Goal: Information Seeking & Learning: Learn about a topic

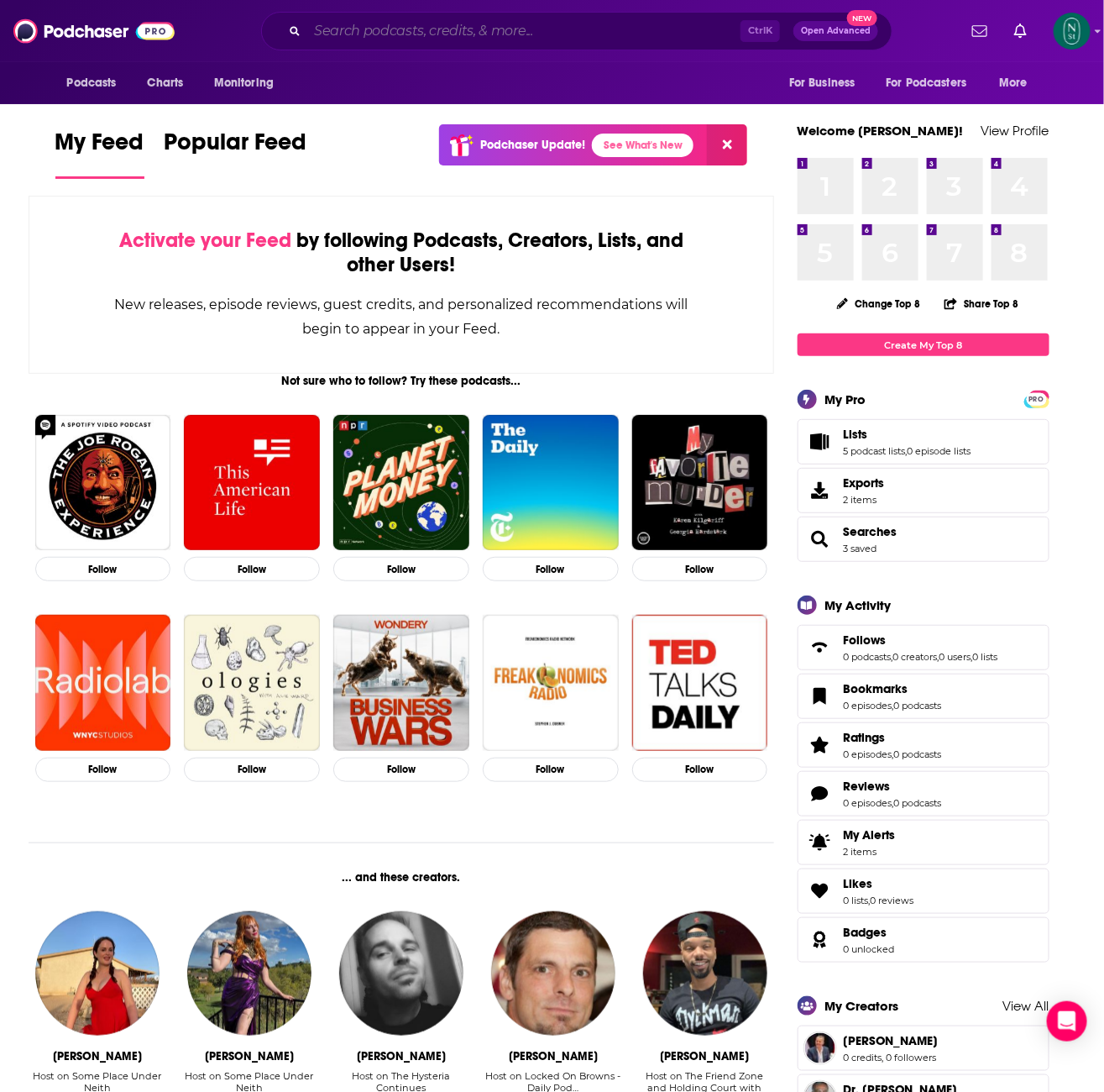
click at [509, 34] on input "Search podcasts, credits, & more..." at bounding box center [524, 31] width 434 height 27
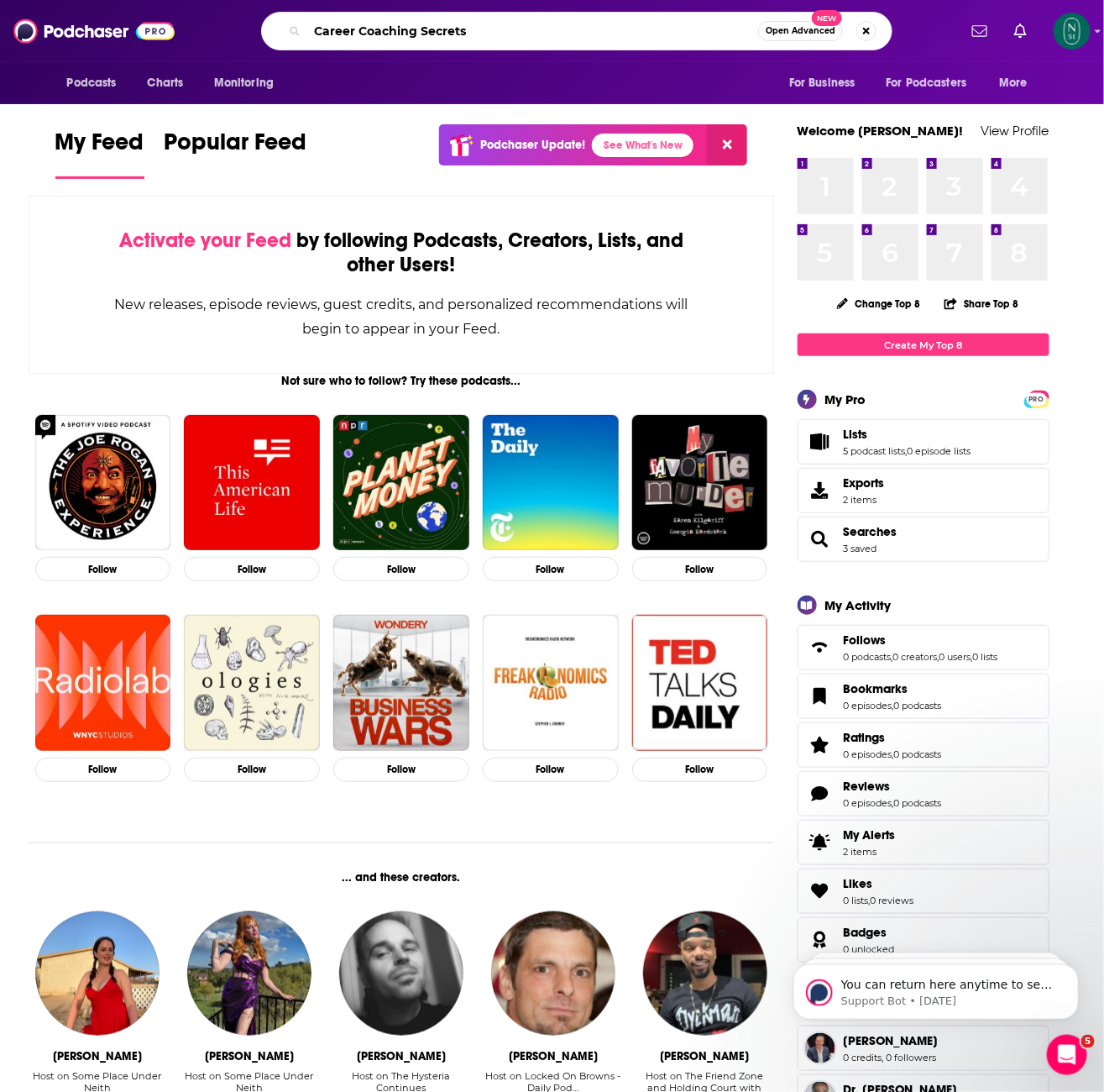
type input "Career Coaching Secrets"
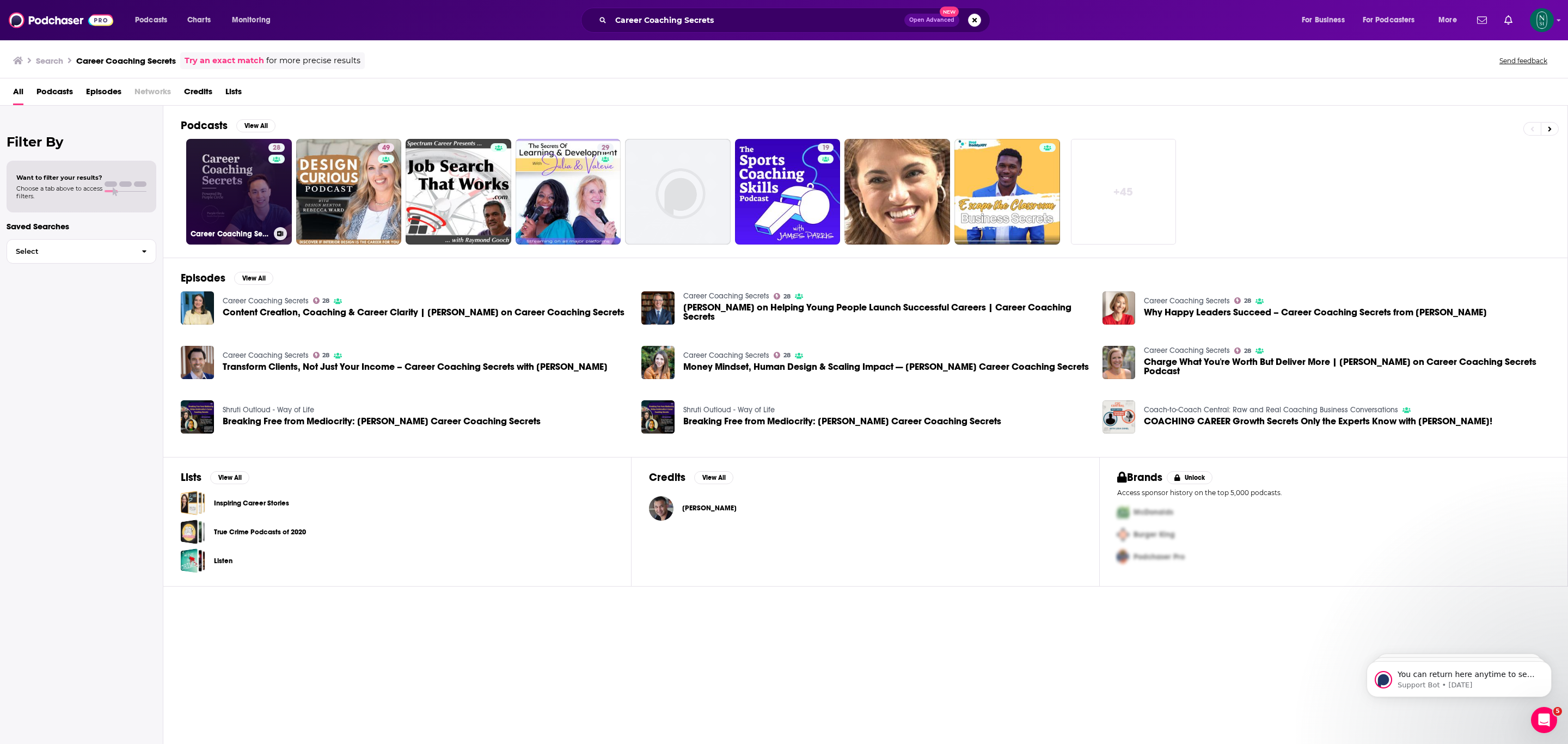
click at [239, 188] on link "28 Career Coaching Secrets" at bounding box center [239, 192] width 106 height 106
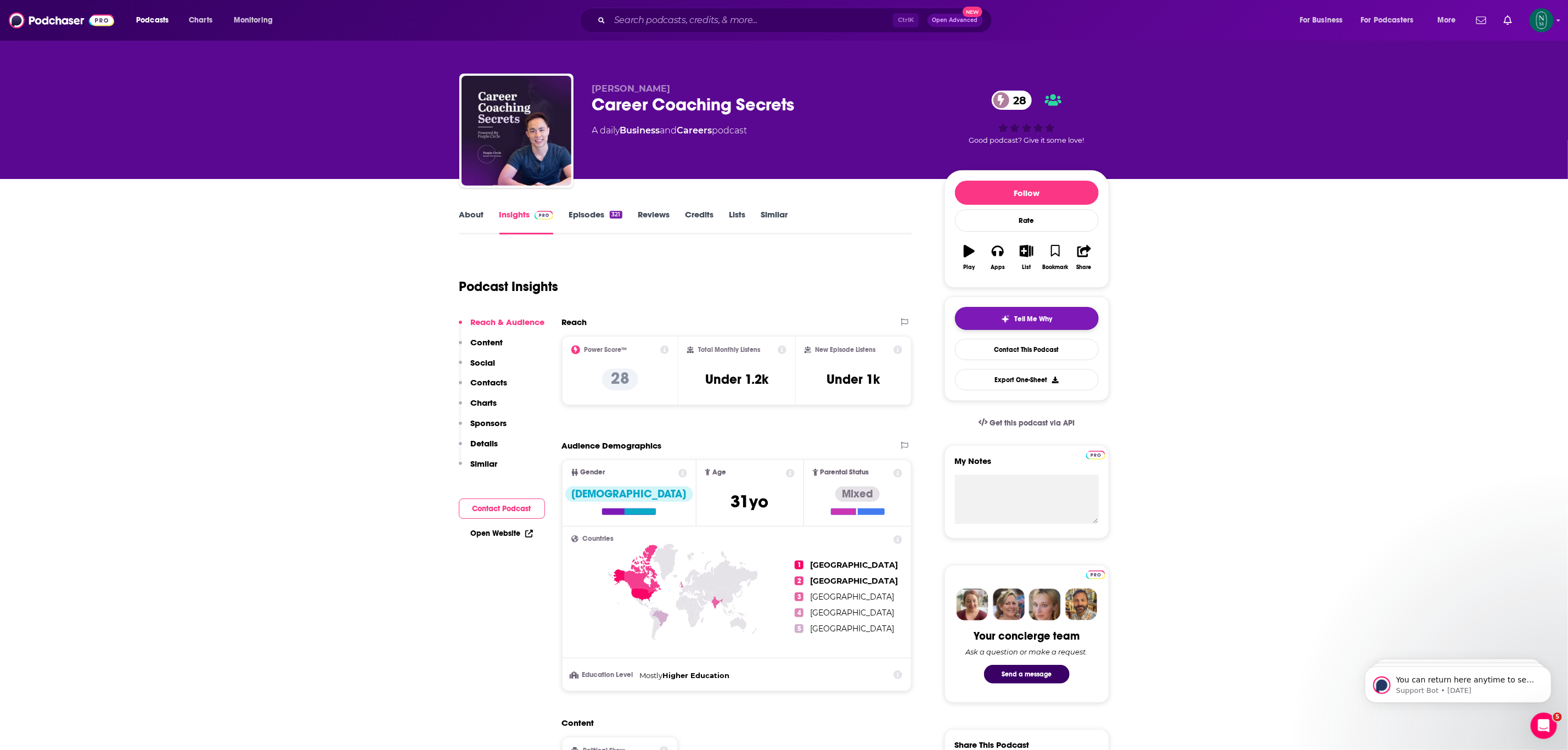
click at [1077, 317] on button "Tell Me Why" at bounding box center [1027, 319] width 144 height 23
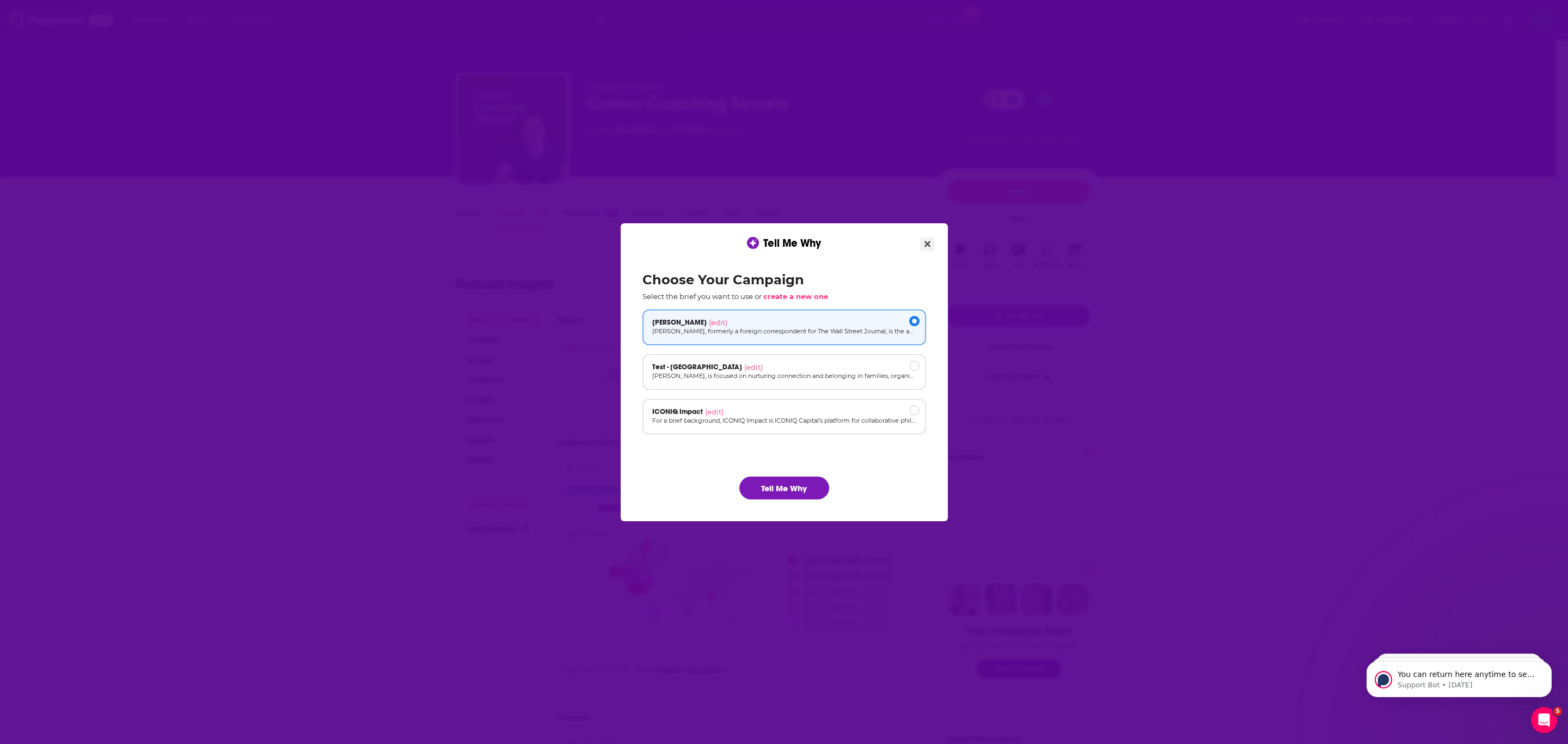
click at [930, 239] on button "Close" at bounding box center [928, 244] width 15 height 13
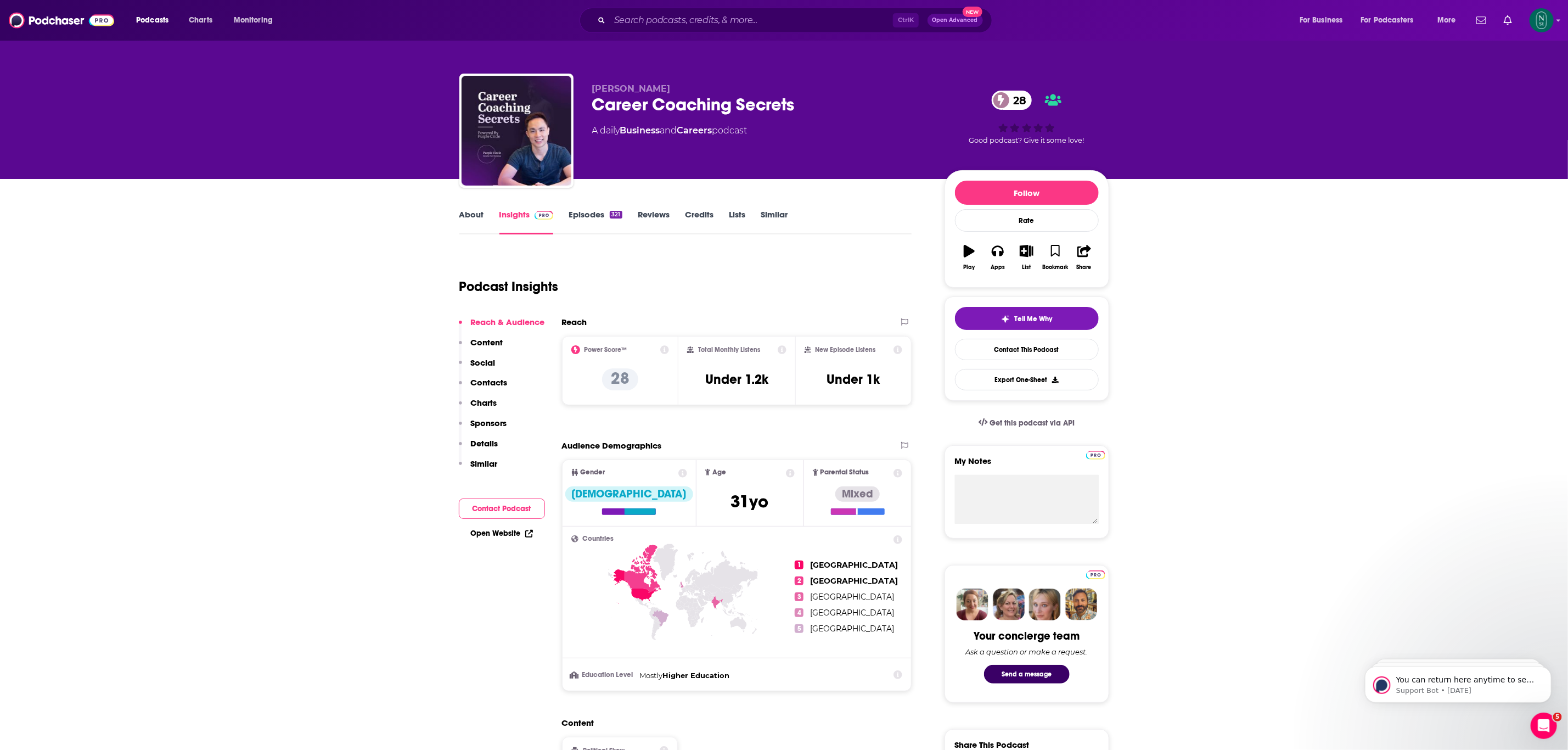
click at [608, 214] on link "Episodes 321" at bounding box center [595, 222] width 53 height 25
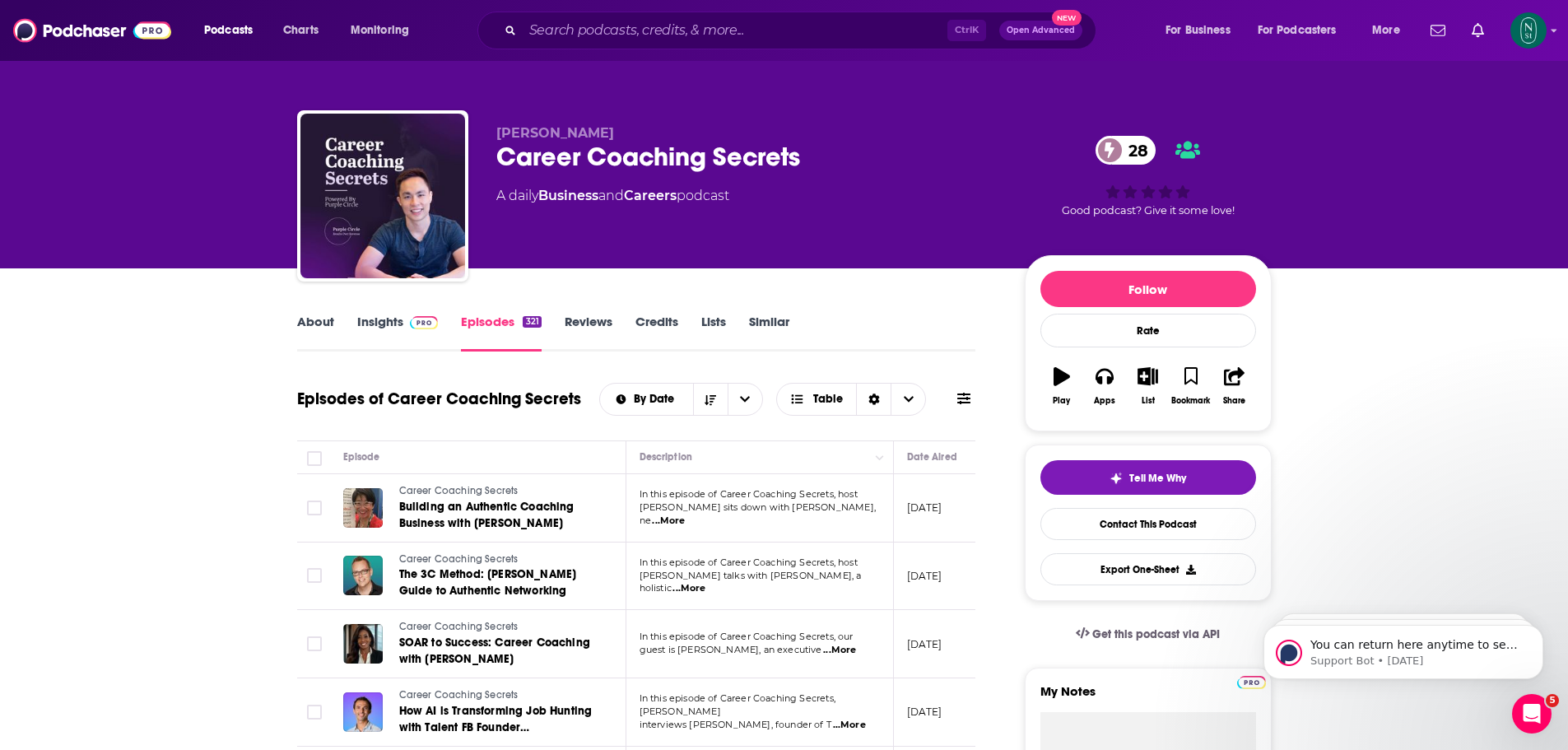
drag, startPoint x: 2360, startPoint y: 1, endPoint x: 889, endPoint y: 308, distance: 1502.7
click at [395, 327] on link "Insights" at bounding box center [398, 332] width 82 height 38
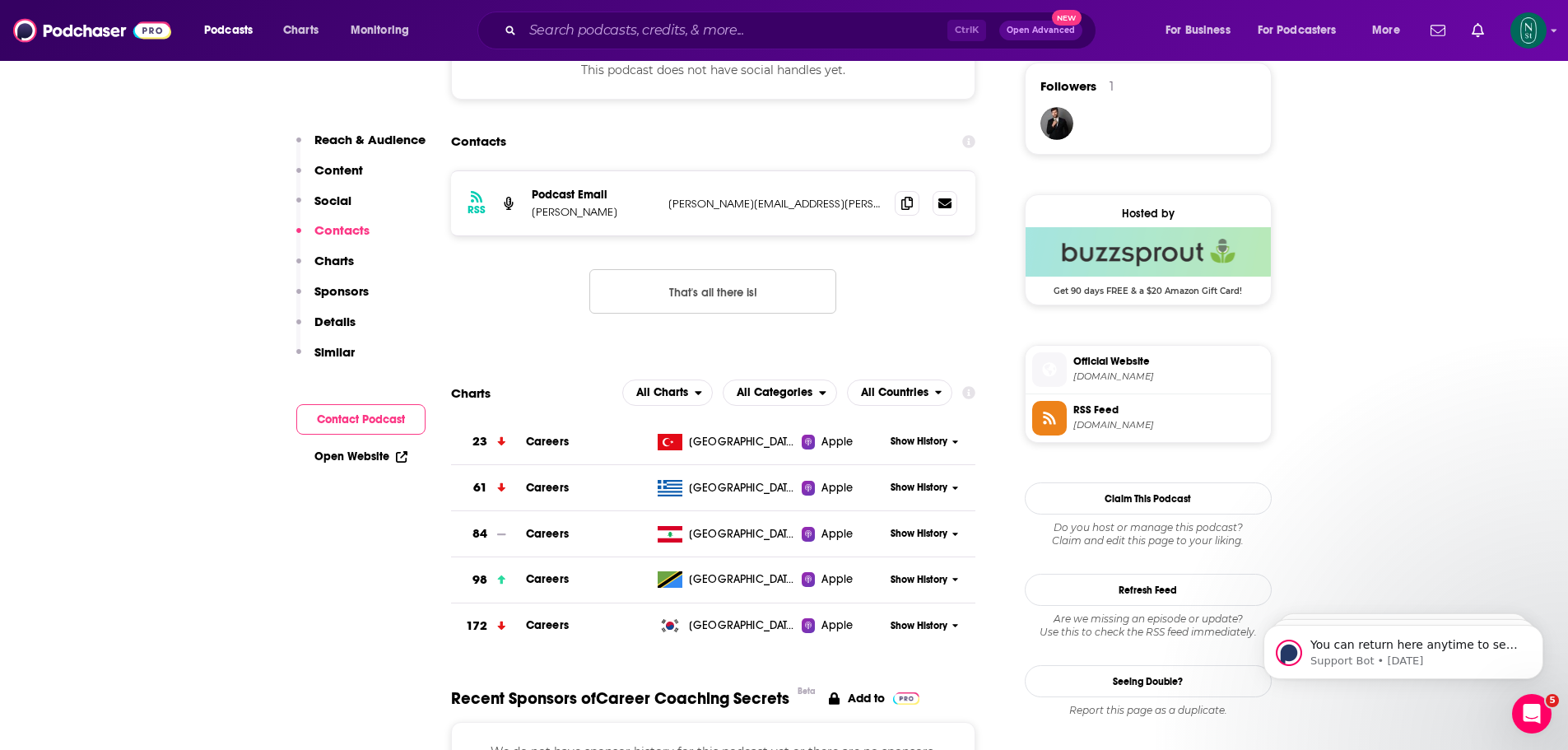
scroll to position [1221, 0]
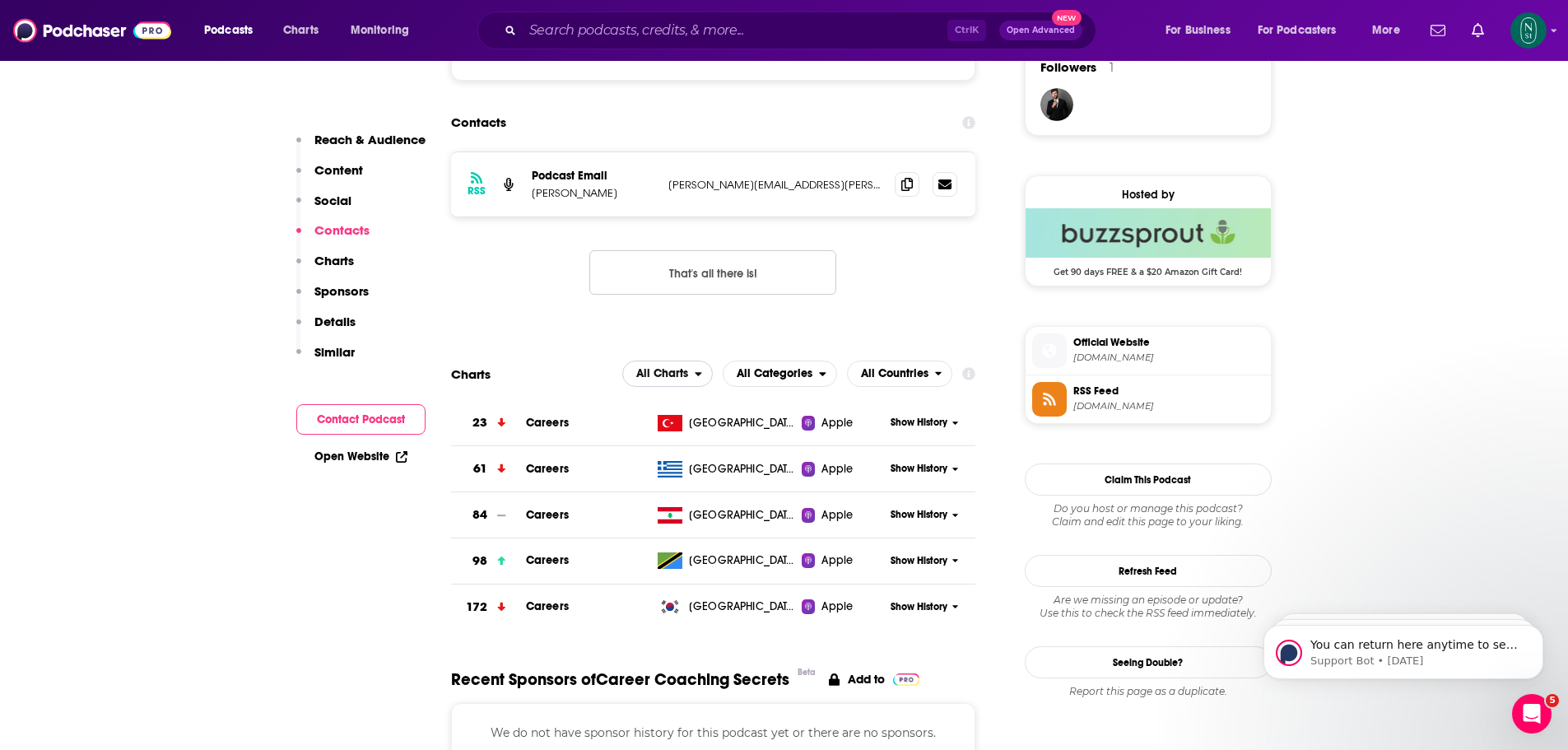
click at [674, 374] on span "All Charts" at bounding box center [662, 374] width 52 height 12
click at [925, 370] on span "All Countries" at bounding box center [894, 374] width 67 height 12
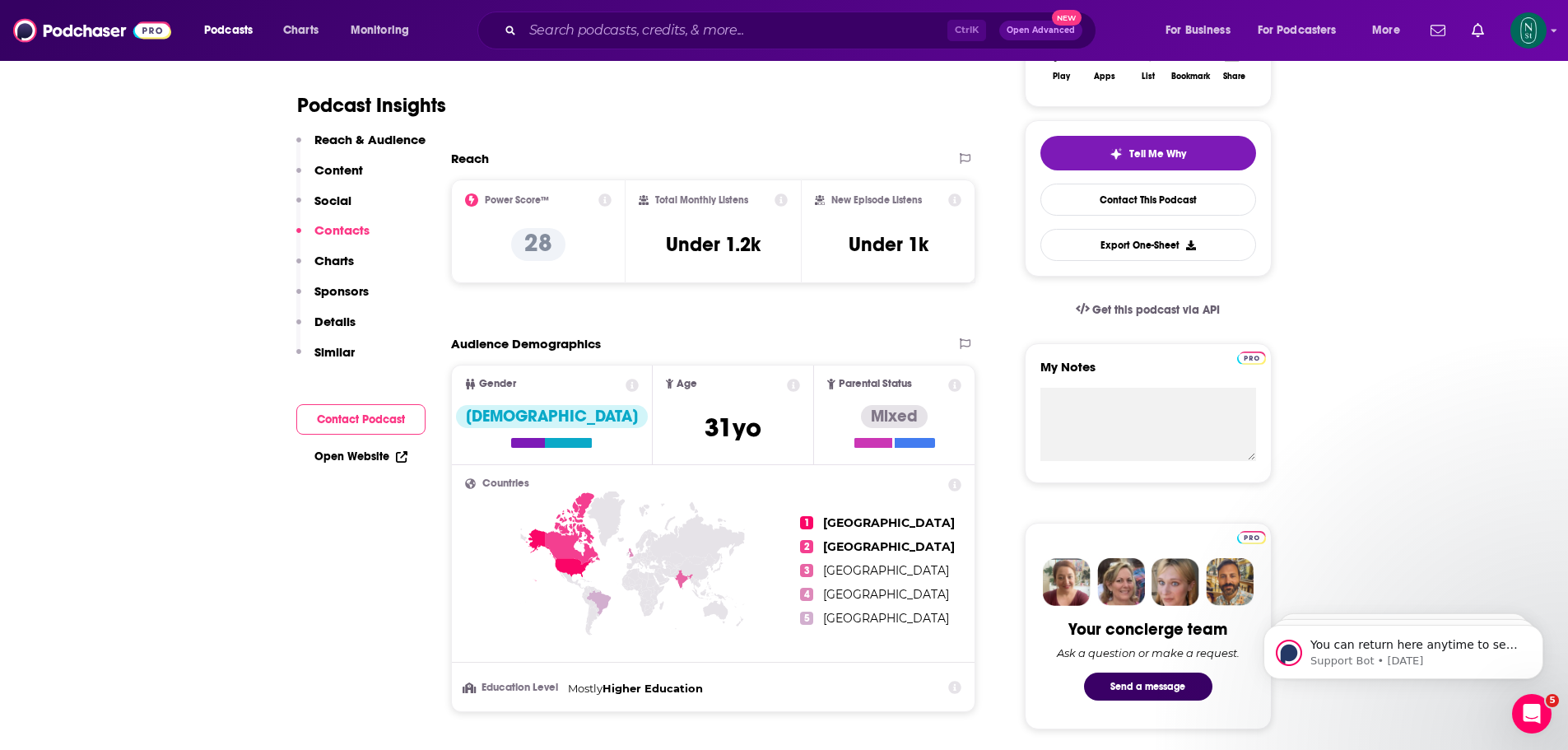
scroll to position [258, 0]
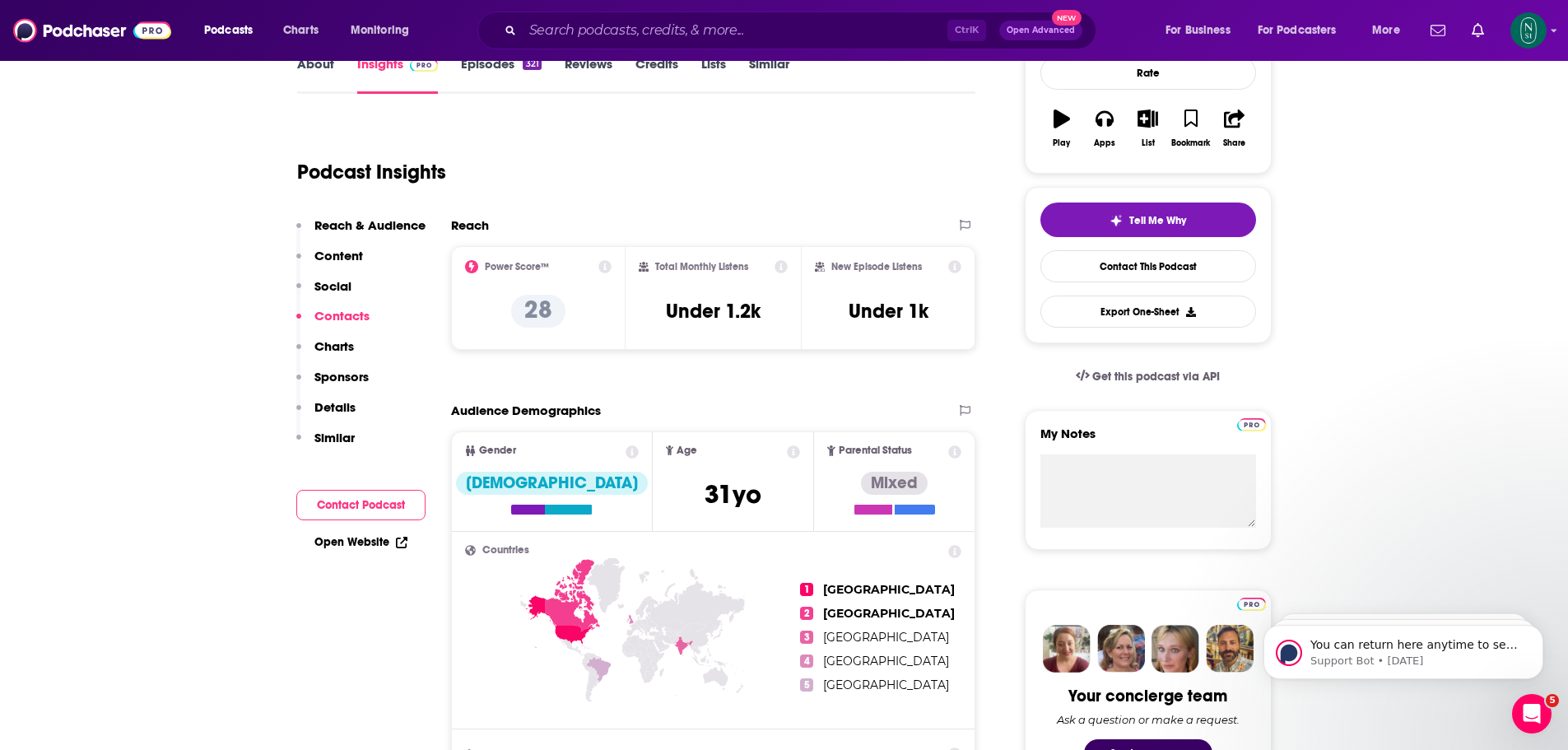
click at [779, 171] on div "Podcast Insights" at bounding box center [630, 162] width 666 height 84
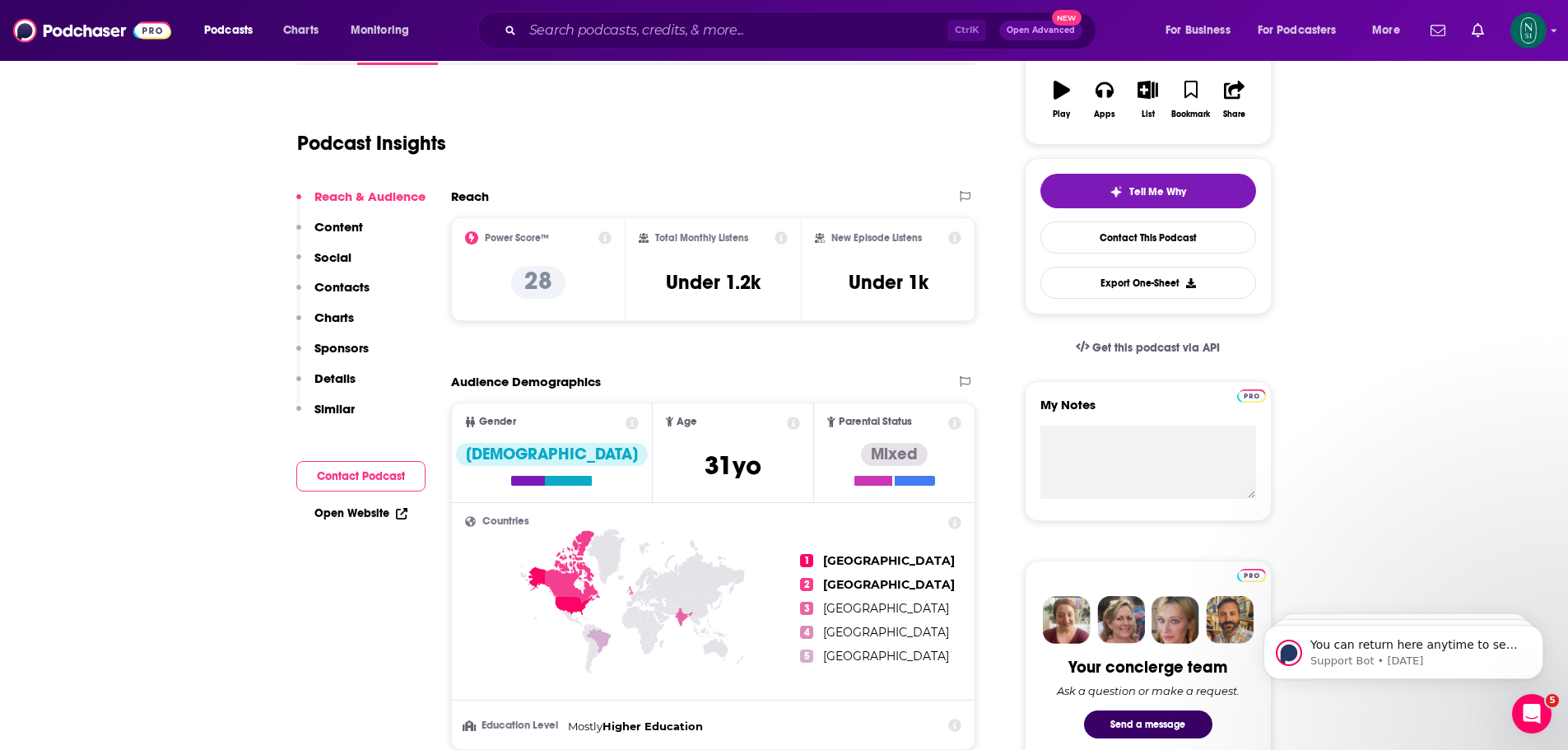
scroll to position [19, 0]
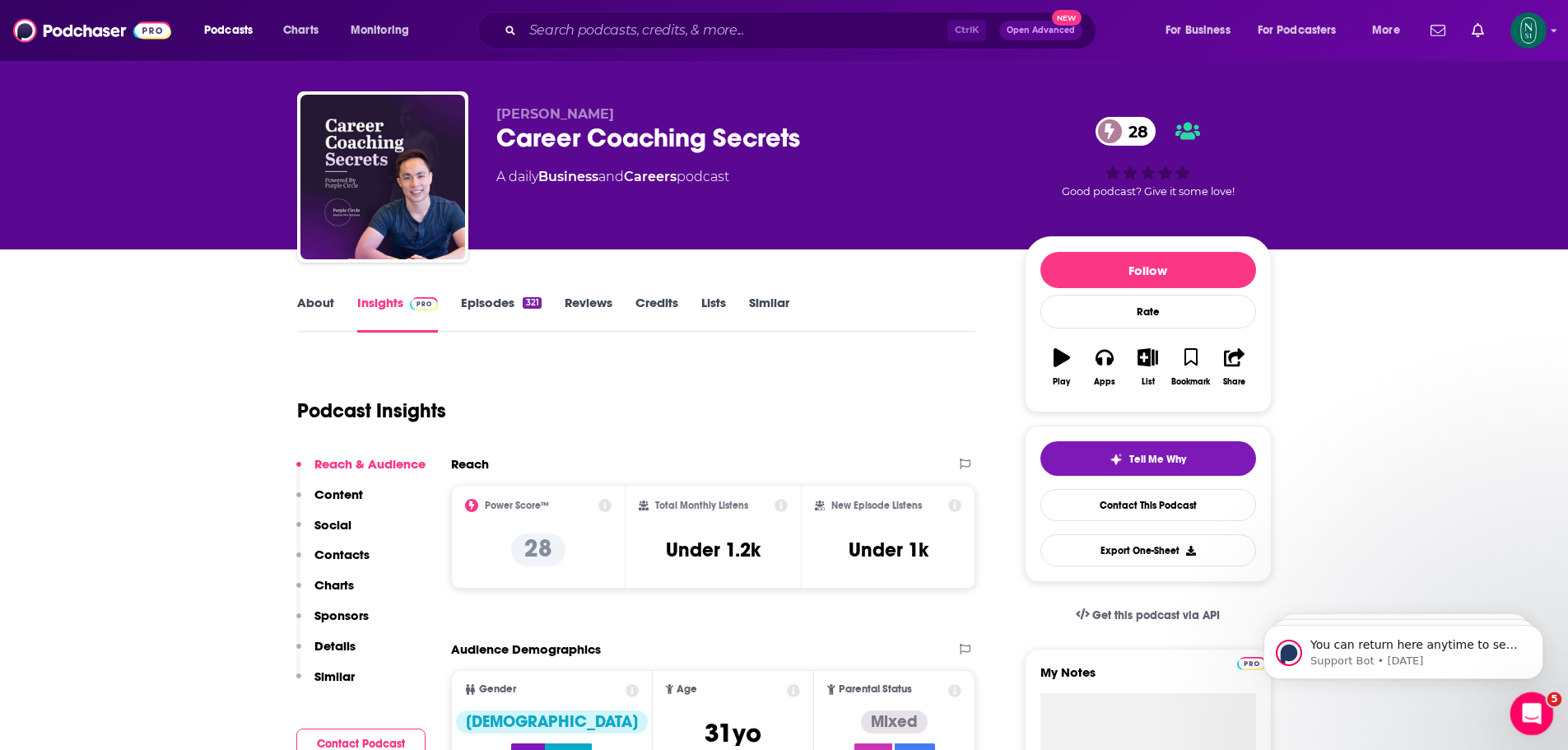
click at [1532, 705] on icon "Open Intercom Messenger" at bounding box center [1530, 711] width 28 height 28
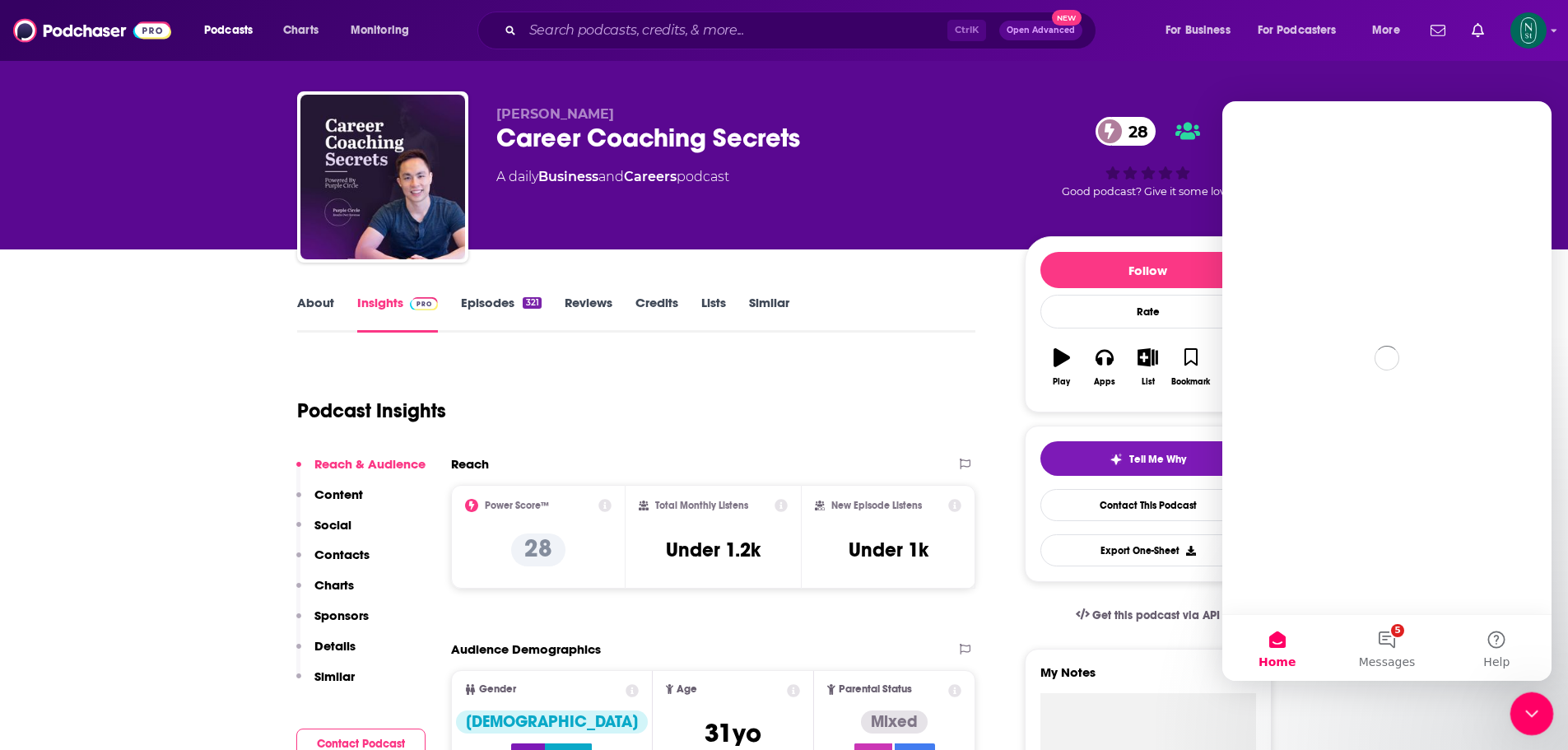
scroll to position [0, 0]
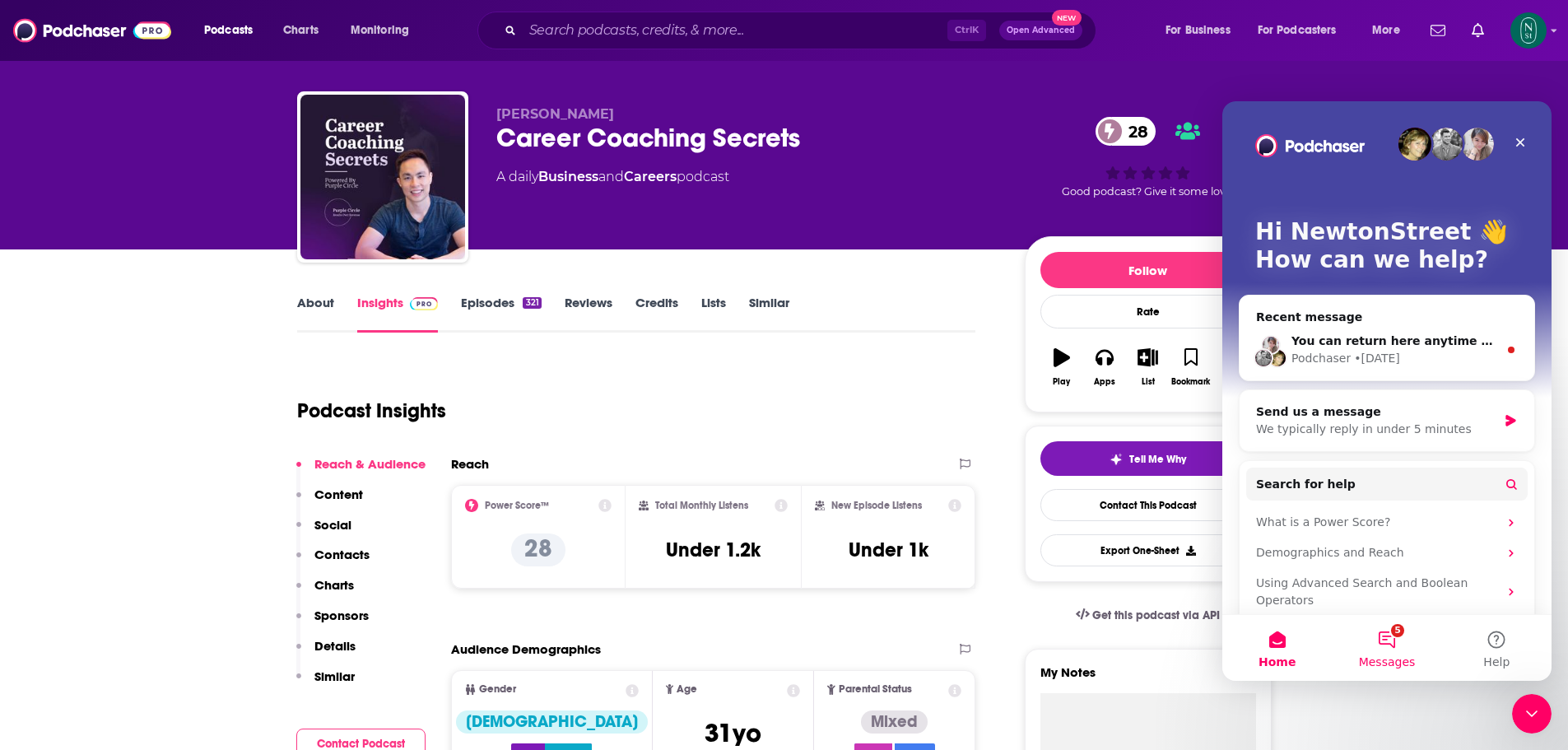
click at [1390, 636] on button "5 Messages" at bounding box center [1386, 648] width 110 height 66
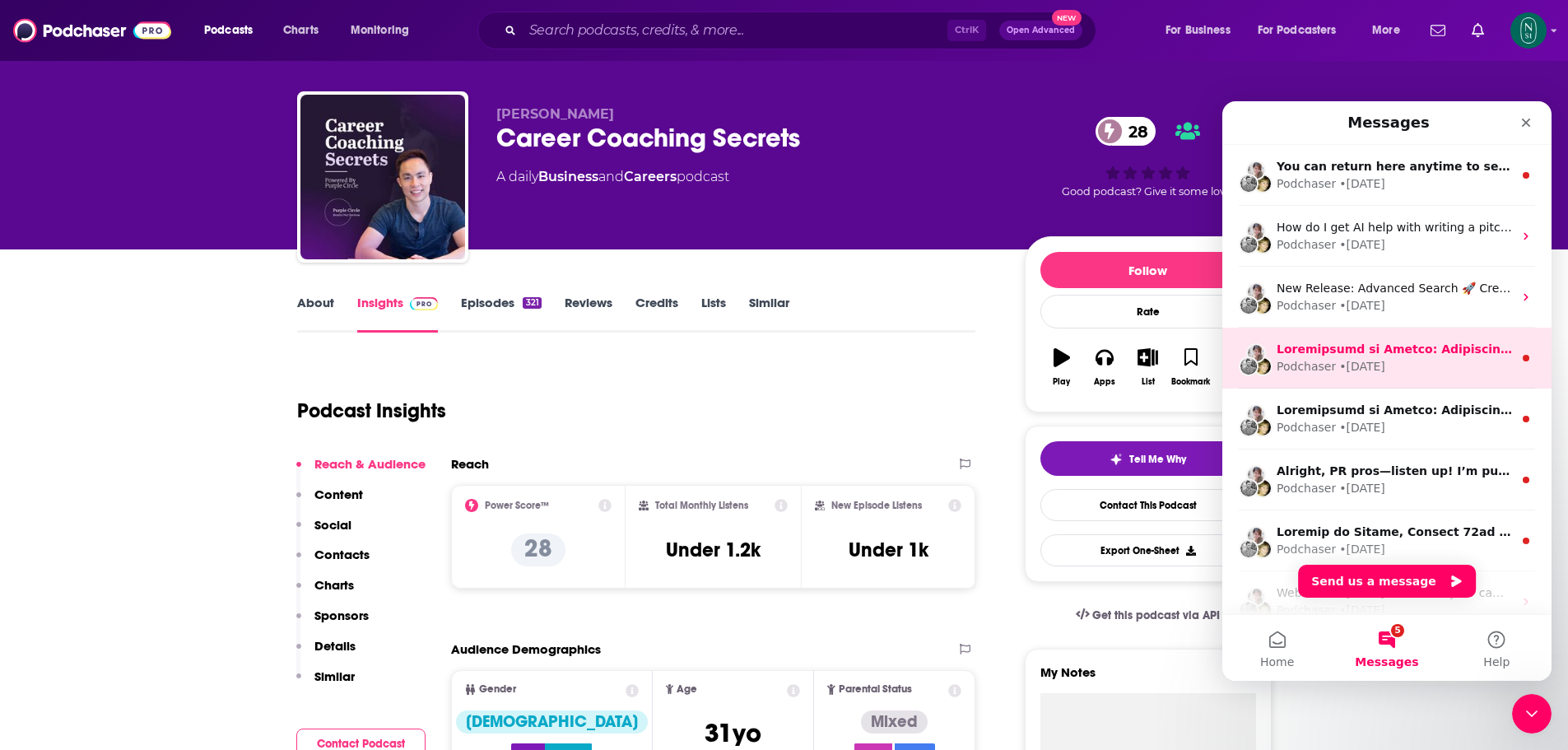
click at [1429, 363] on div "Podchaser • [DATE]" at bounding box center [1394, 366] width 236 height 17
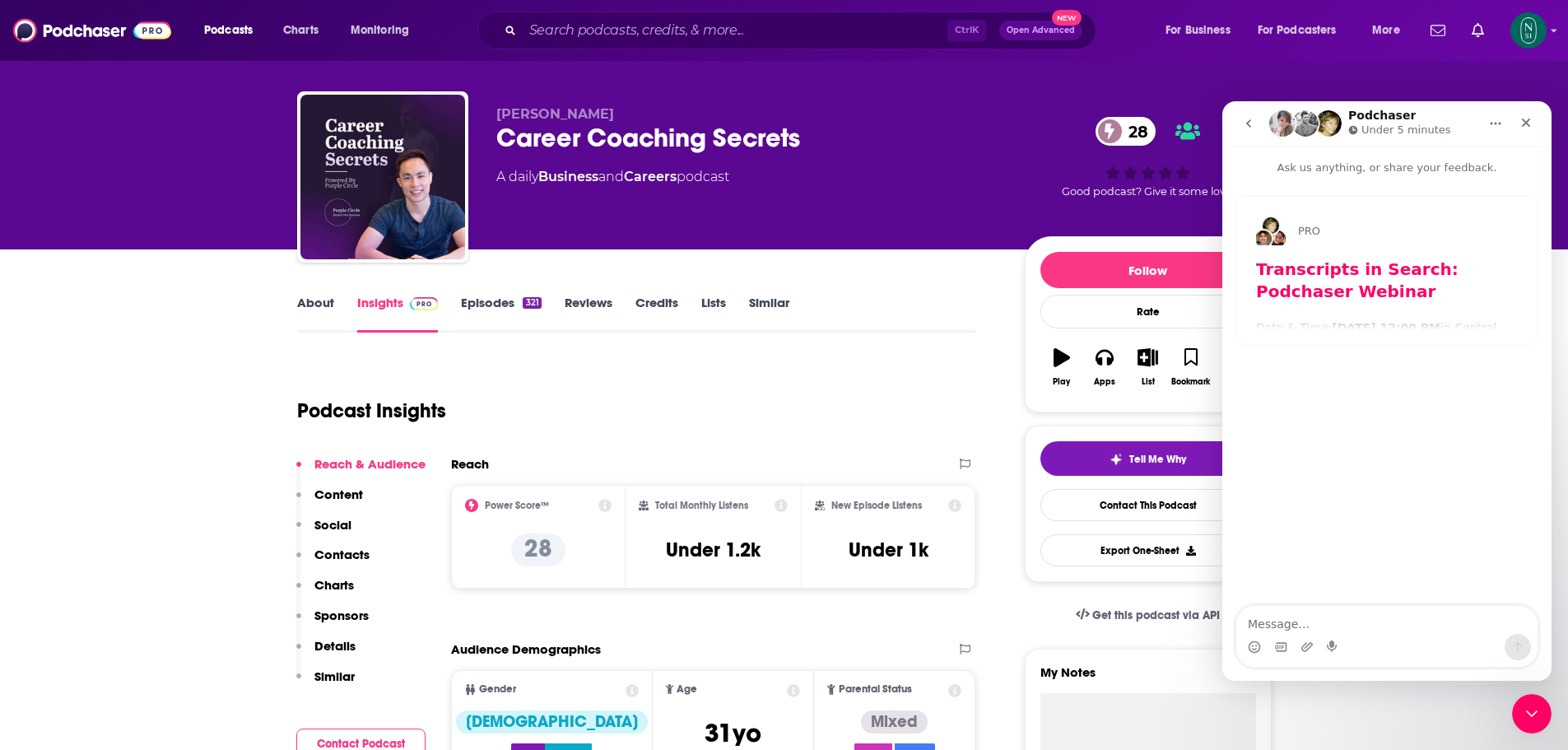
click at [1252, 129] on icon "go back" at bounding box center [1249, 123] width 13 height 13
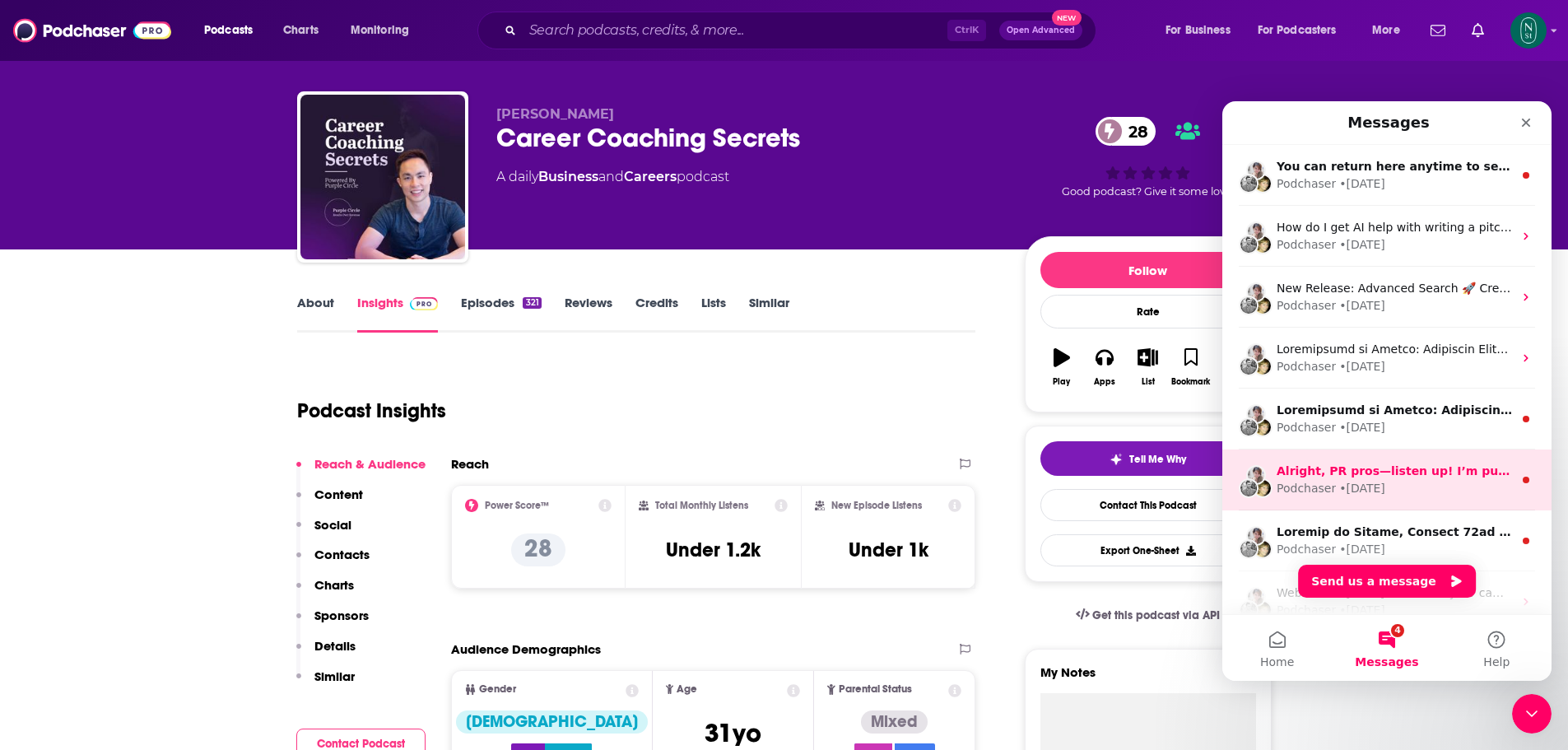
click at [1475, 481] on div "Podchaser • [DATE]" at bounding box center [1394, 488] width 236 height 17
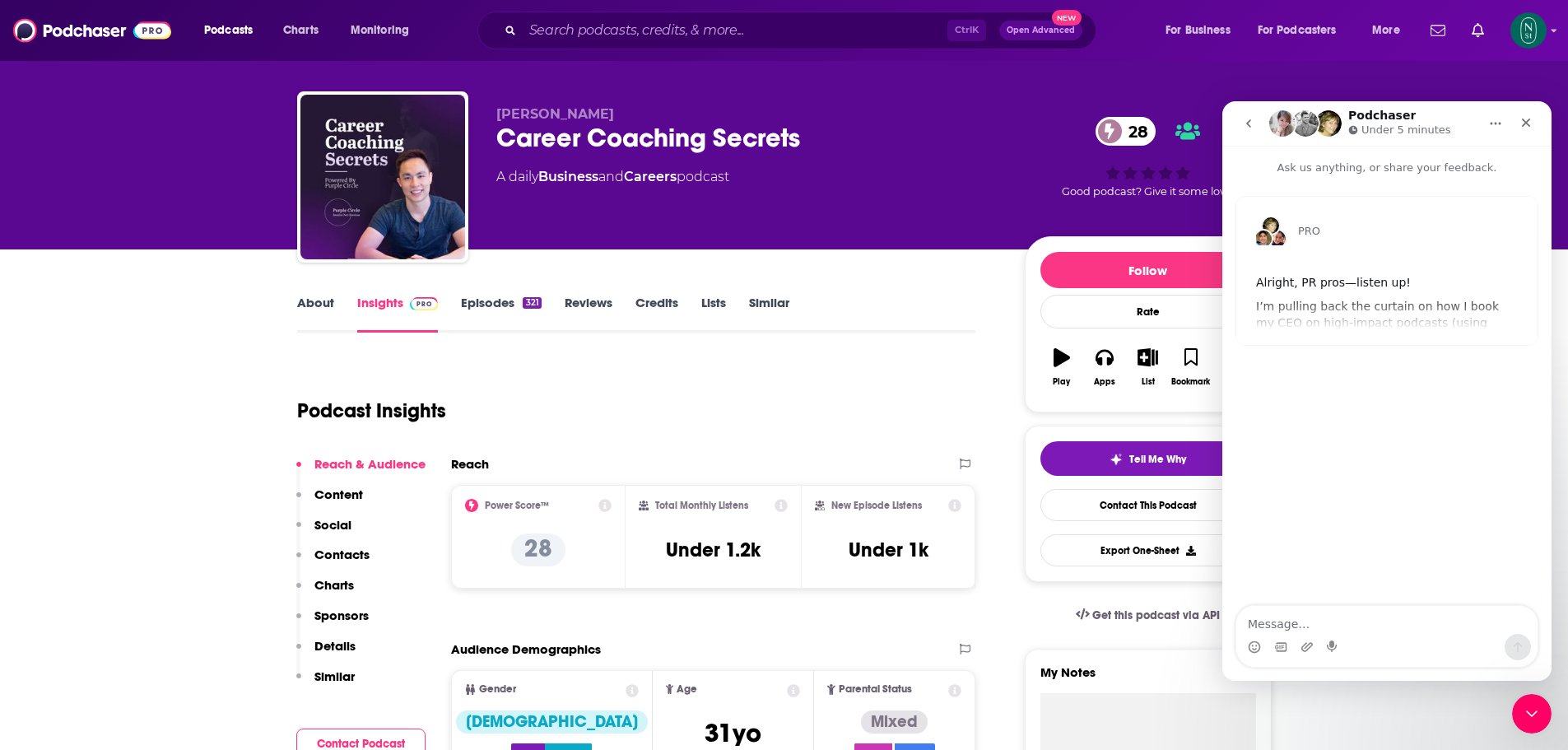
click at [1435, 306] on div "PRO Alright, PR pros—listen up! I’m pulling back the curtain on how I book my C…" at bounding box center [1386, 271] width 301 height 148
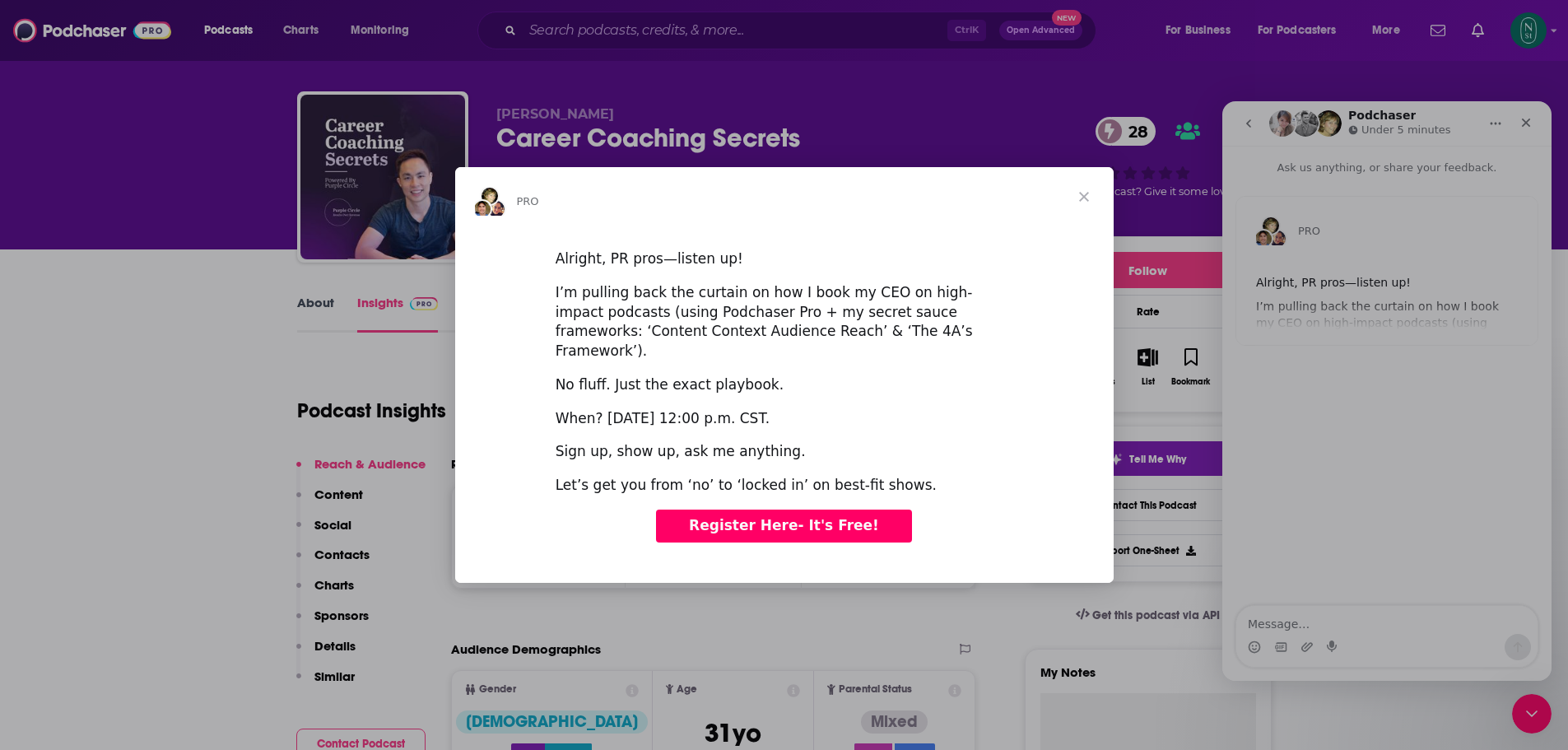
click at [1088, 212] on span "Close" at bounding box center [1084, 197] width 59 height 59
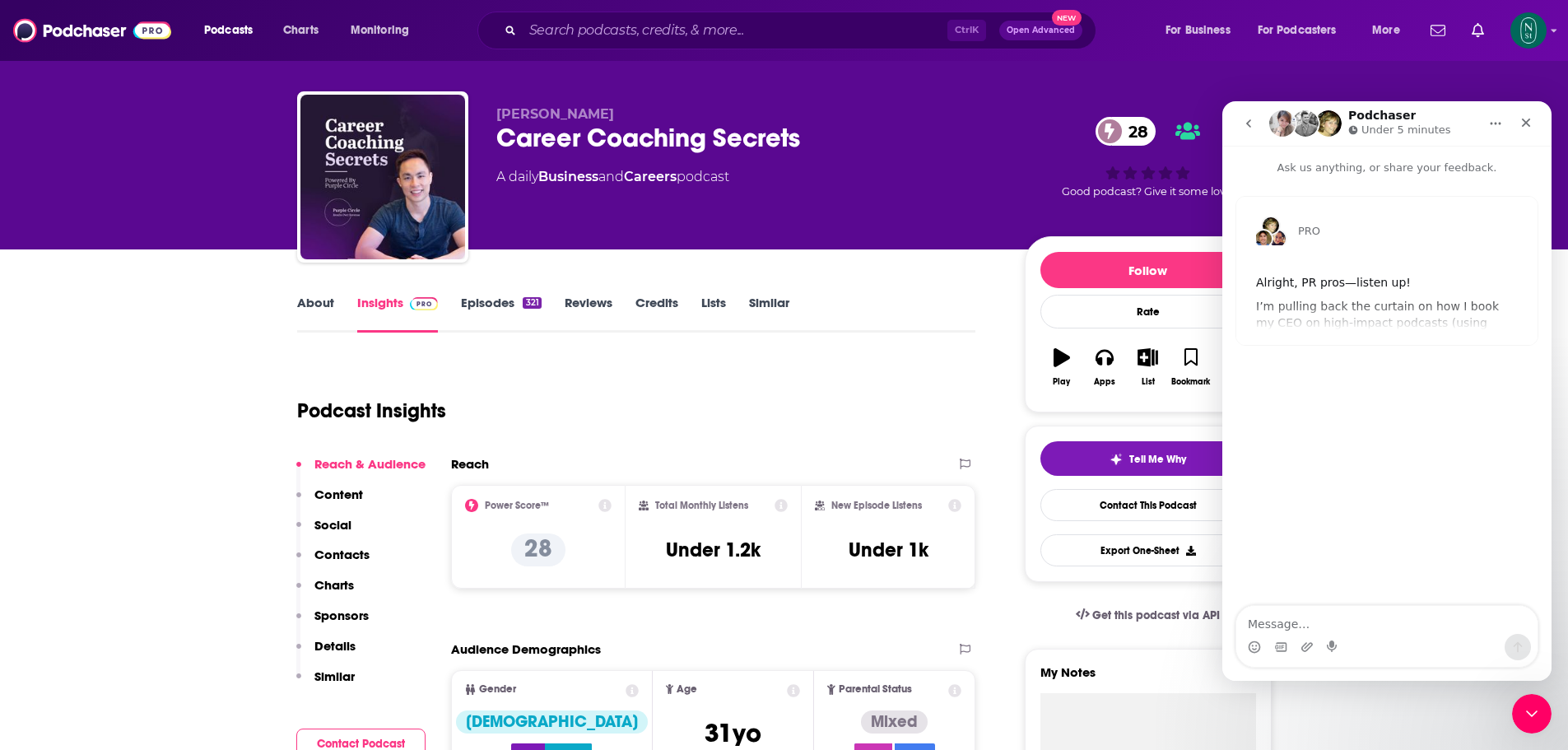
click at [1249, 124] on icon "go back" at bounding box center [1248, 123] width 5 height 8
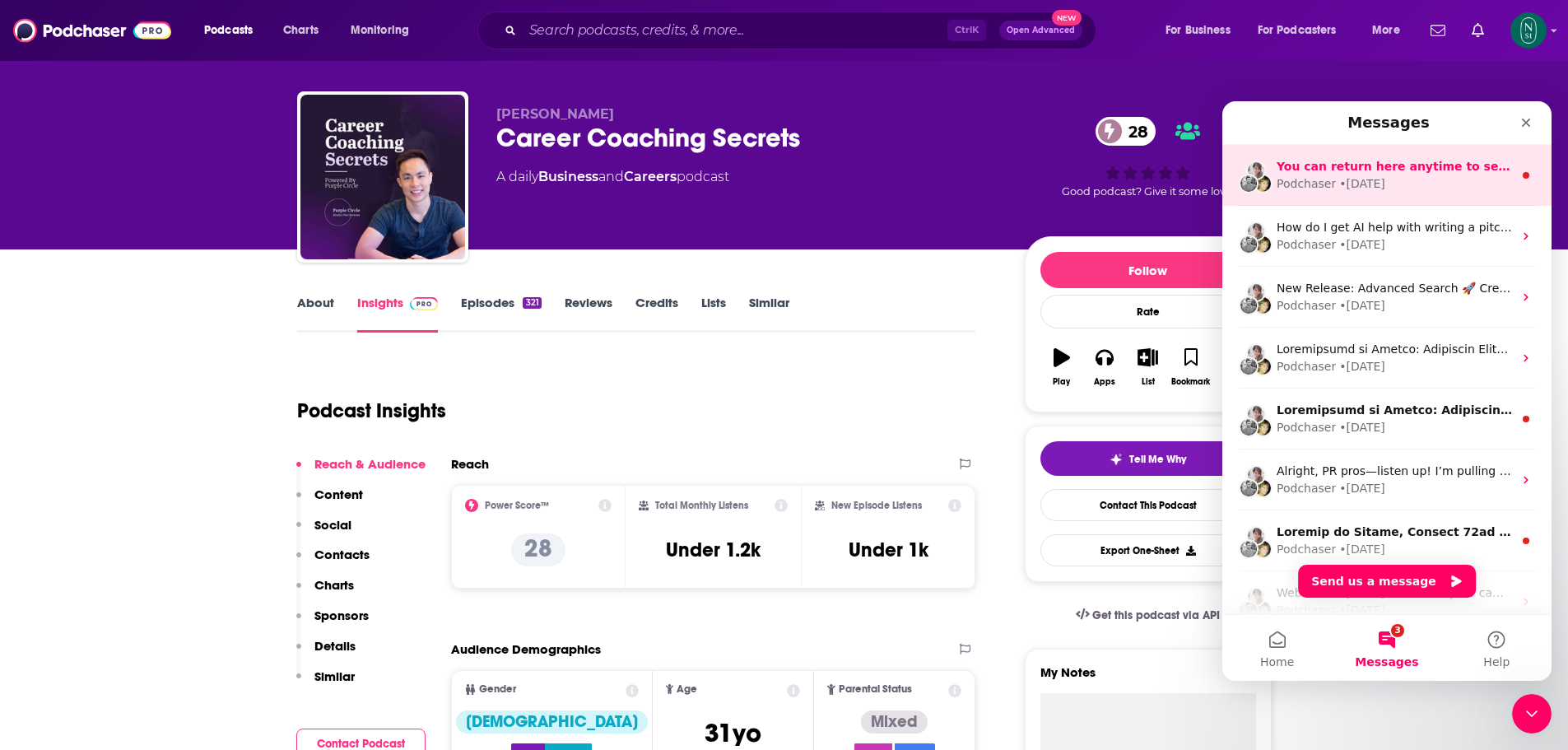
click at [1424, 163] on span "You can return here anytime to see responses and send updates." at bounding box center [1488, 167] width 424 height 13
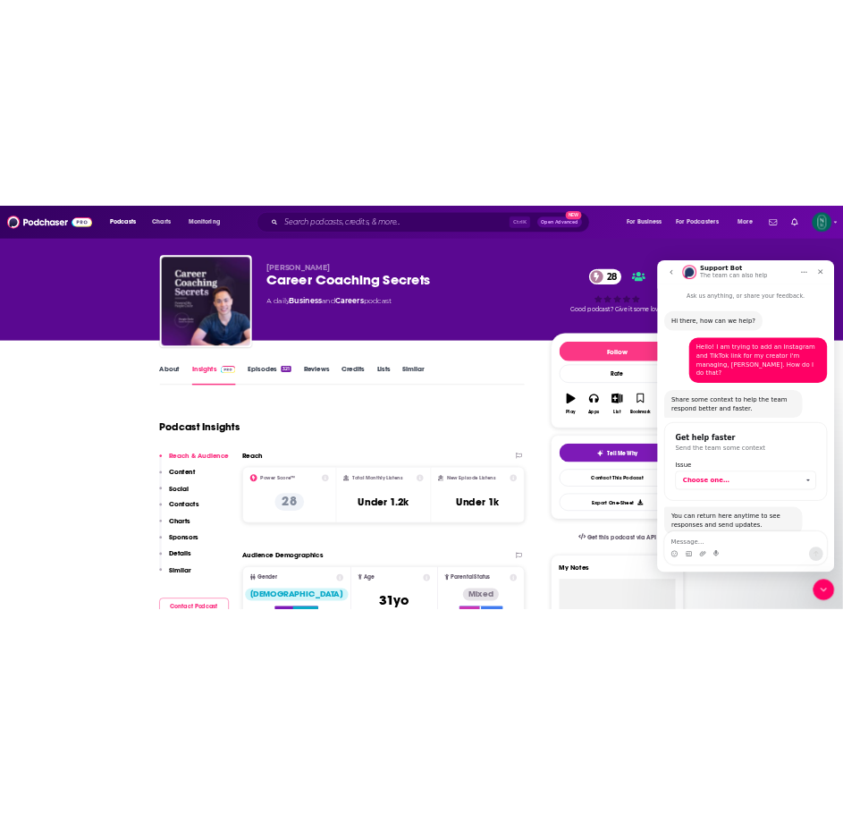
scroll to position [27, 0]
